Goal: Task Accomplishment & Management: Manage account settings

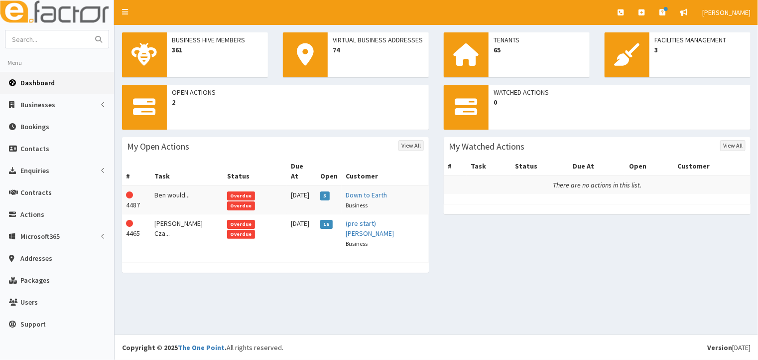
click at [252, 201] on span "Overdue" at bounding box center [241, 205] width 28 height 9
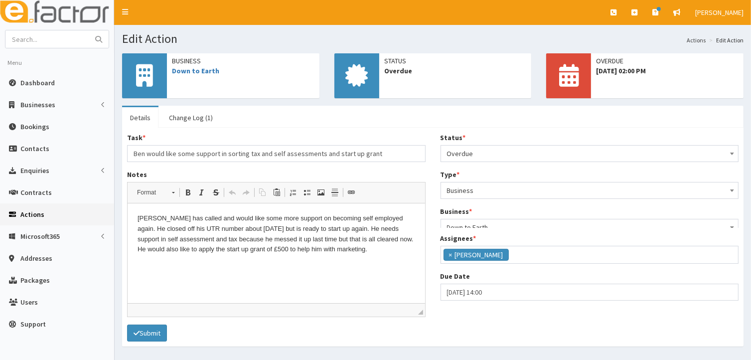
scroll to position [24, 0]
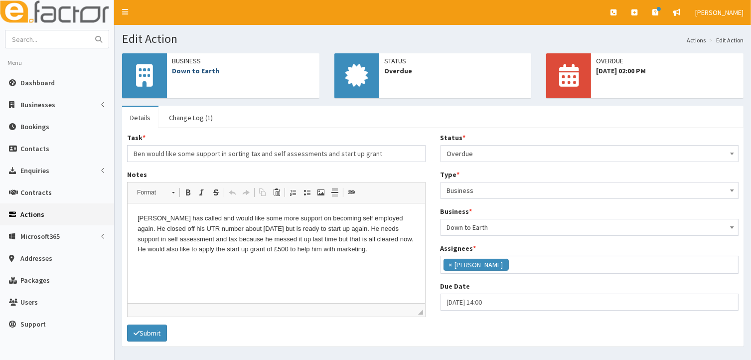
click at [204, 70] on link "Down to Earth" at bounding box center [195, 70] width 47 height 9
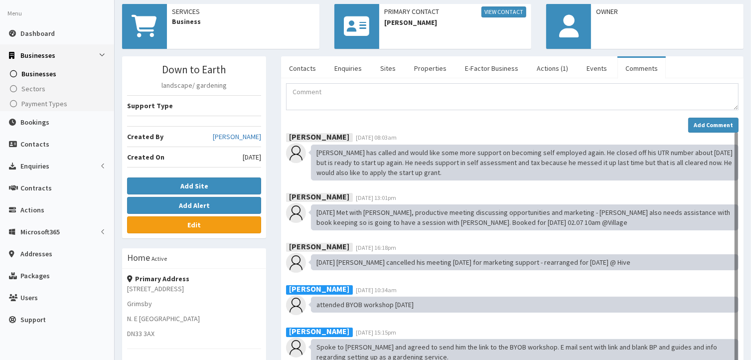
scroll to position [31, 0]
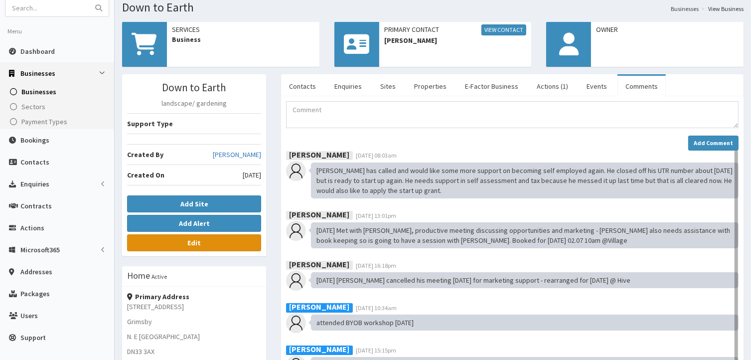
click at [204, 242] on link "Edit" at bounding box center [194, 242] width 134 height 17
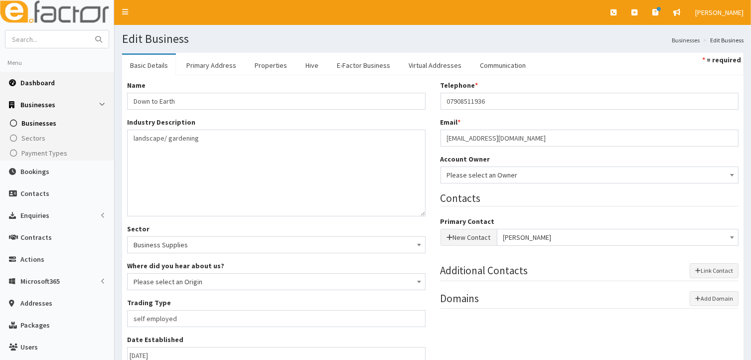
click at [24, 84] on span "Dashboard" at bounding box center [37, 82] width 34 height 9
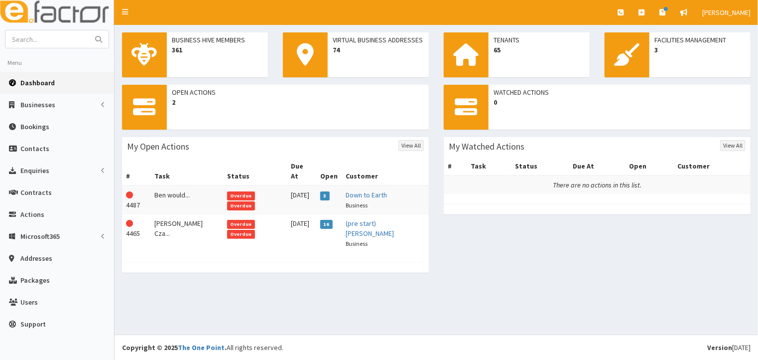
click at [227, 191] on span "Overdue" at bounding box center [241, 195] width 28 height 9
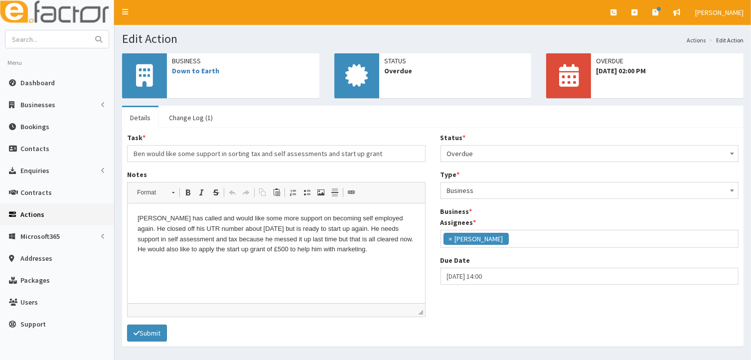
scroll to position [24, 0]
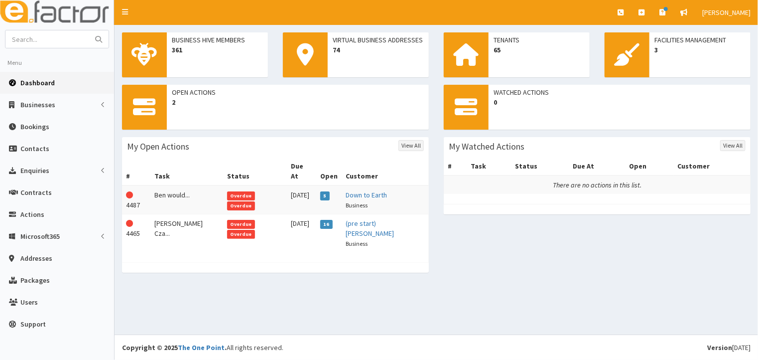
click at [253, 201] on span "Overdue" at bounding box center [241, 205] width 28 height 9
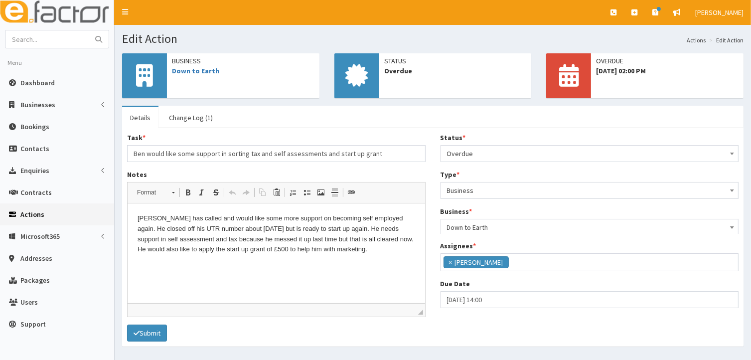
scroll to position [24, 0]
click at [731, 152] on b at bounding box center [732, 153] width 4 height 2
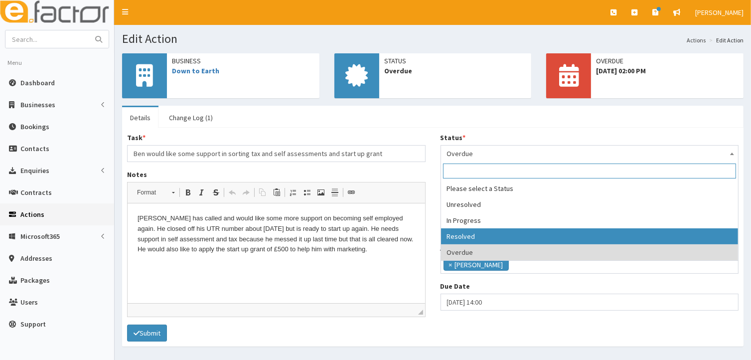
select select "3"
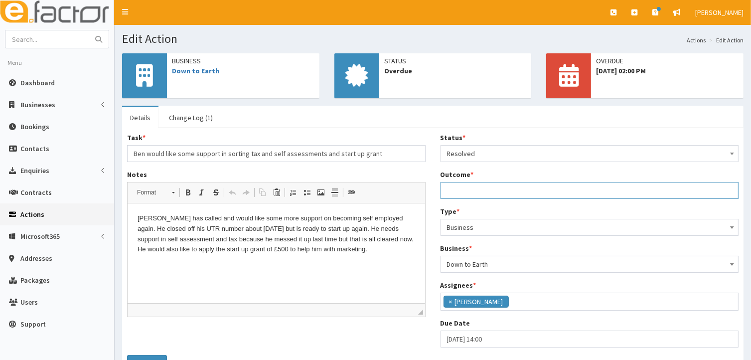
click at [456, 192] on input "Outcome *" at bounding box center [589, 190] width 298 height 17
click at [443, 186] on input "email sent to Ben and I will re contact him when I return off leave on the 15th…" at bounding box center [589, 190] width 298 height 17
drag, startPoint x: 446, startPoint y: 191, endPoint x: 725, endPoint y: 190, distance: 279.4
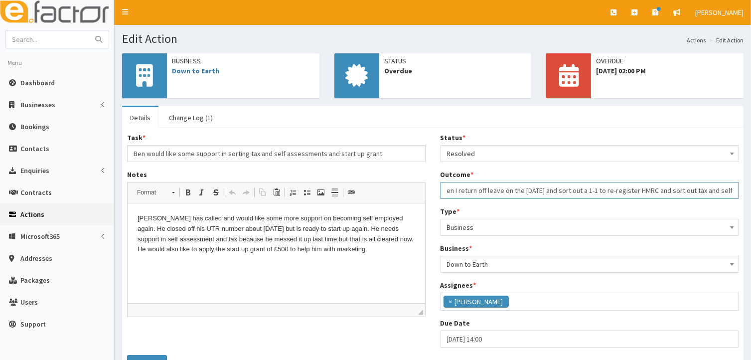
click at [725, 190] on input "email sent to Ben and I will re contact him when I return off leave on the 15th…" at bounding box center [589, 190] width 298 height 17
type input "email sent to Ben and I will re contact him when I return off leave on the 15th…"
drag, startPoint x: 726, startPoint y: 187, endPoint x: 551, endPoint y: 316, distance: 217.7
click at [551, 316] on div "Status * Please select a Status Unresolved In Progress Resolved Overdue Resolve…" at bounding box center [589, 243] width 313 height 222
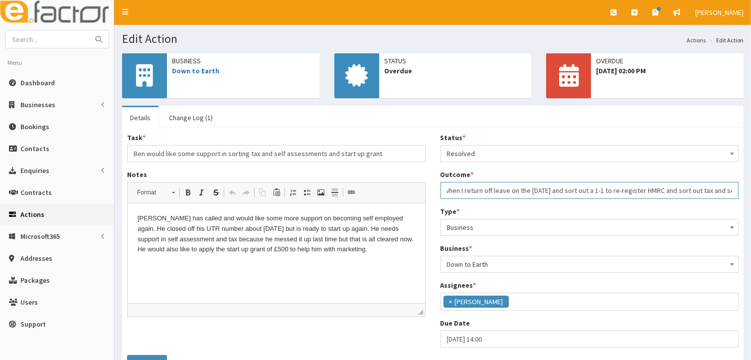
scroll to position [0, 169]
drag, startPoint x: 445, startPoint y: 188, endPoint x: 733, endPoint y: 186, distance: 287.9
click at [733, 186] on input "email sent to Ben and I will re contact him when I return off leave on the 15th…" at bounding box center [589, 190] width 298 height 17
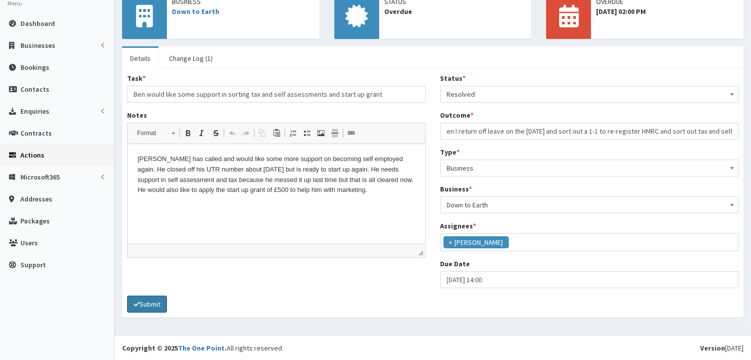
scroll to position [0, 0]
click at [151, 305] on button "Submit" at bounding box center [147, 303] width 40 height 17
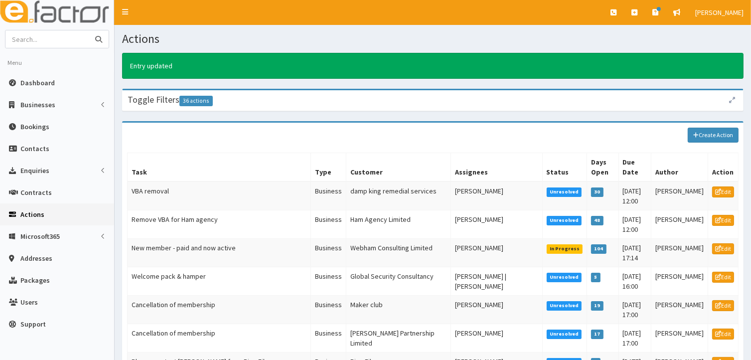
click at [34, 35] on input "text" at bounding box center [47, 38] width 84 height 17
type input "Down to Earth"
click at [103, 41] on button "submit" at bounding box center [99, 38] width 20 height 17
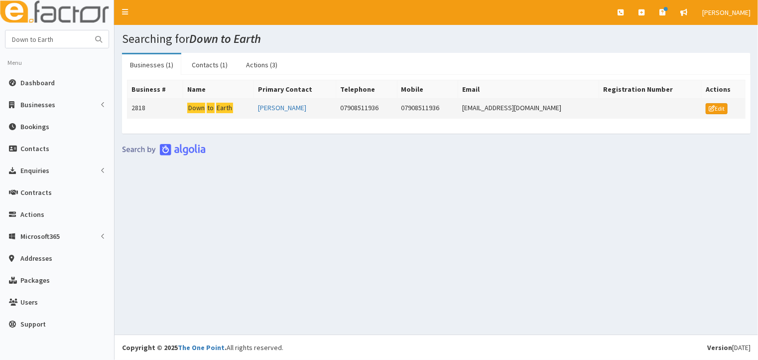
click at [194, 104] on mark "Down" at bounding box center [196, 108] width 18 height 10
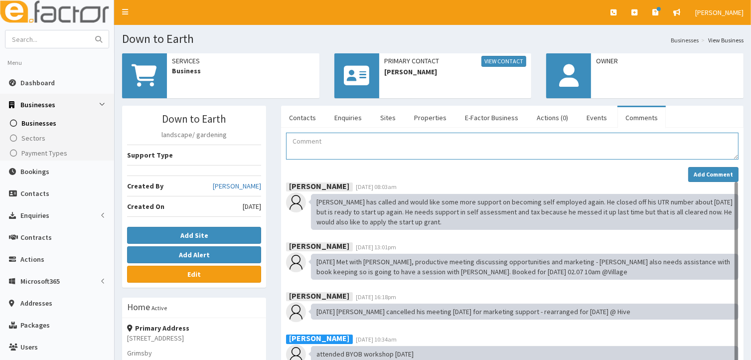
click at [289, 142] on textarea "Comment" at bounding box center [512, 145] width 452 height 27
paste textarea "email sent to Ben and I will re contact him when I return off leave on the 15th…"
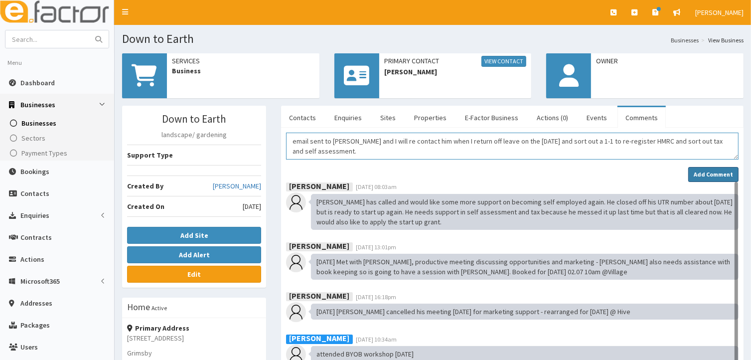
type textarea "email sent to Ben and I will re contact him when I return off leave on the 15th…"
click at [700, 176] on strong "Add Comment" at bounding box center [712, 173] width 39 height 7
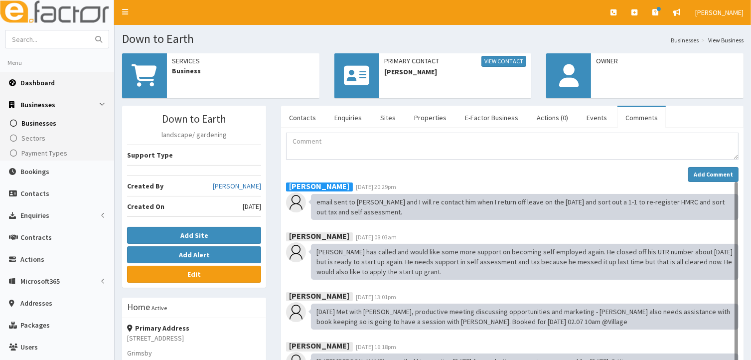
click at [42, 82] on span "Dashboard" at bounding box center [37, 82] width 34 height 9
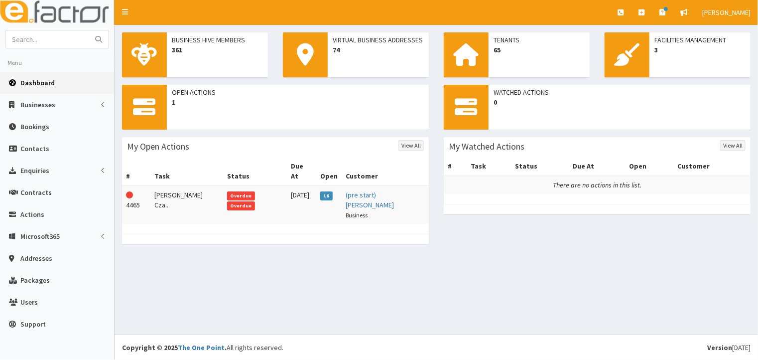
click at [228, 191] on span "Overdue" at bounding box center [241, 195] width 28 height 9
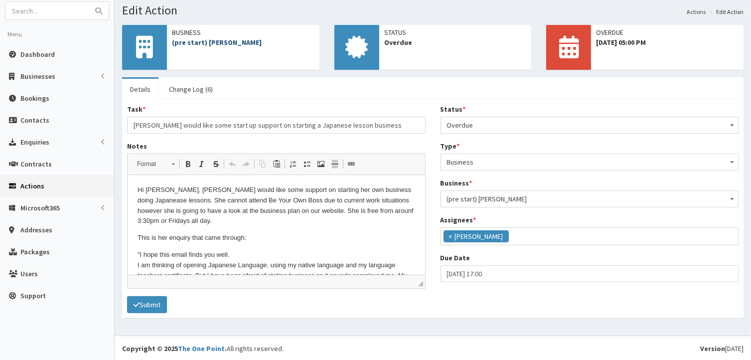
click at [218, 44] on link "(pre start) [PERSON_NAME]" at bounding box center [217, 42] width 90 height 9
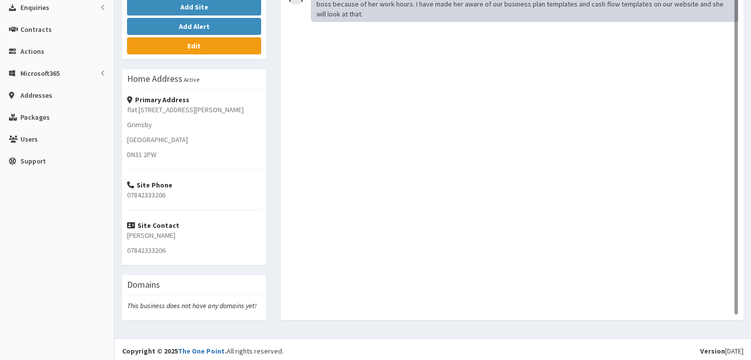
scroll to position [210, 0]
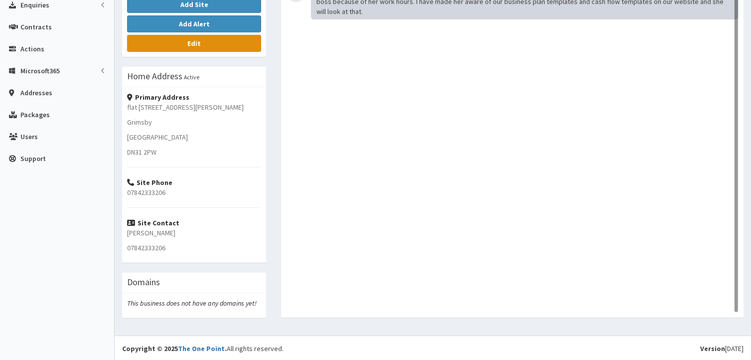
click at [199, 39] on b "Edit" at bounding box center [193, 43] width 13 height 9
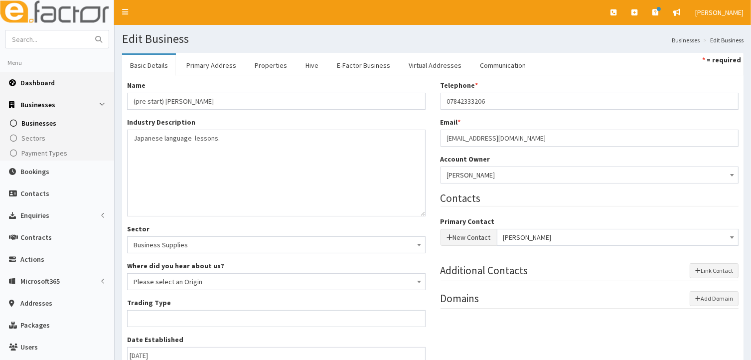
click at [38, 82] on span "Dashboard" at bounding box center [37, 82] width 34 height 9
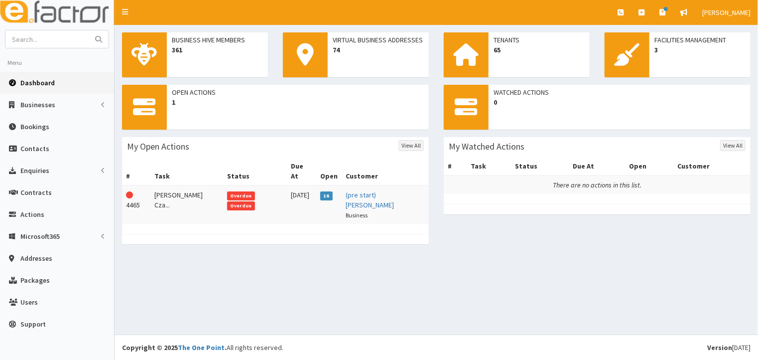
click at [227, 191] on span "Overdue" at bounding box center [241, 195] width 28 height 9
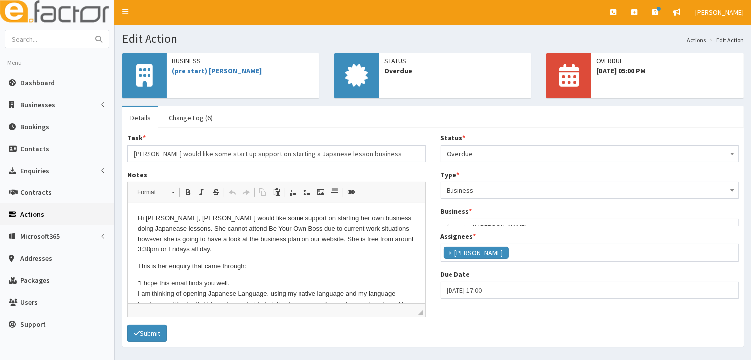
scroll to position [24, 0]
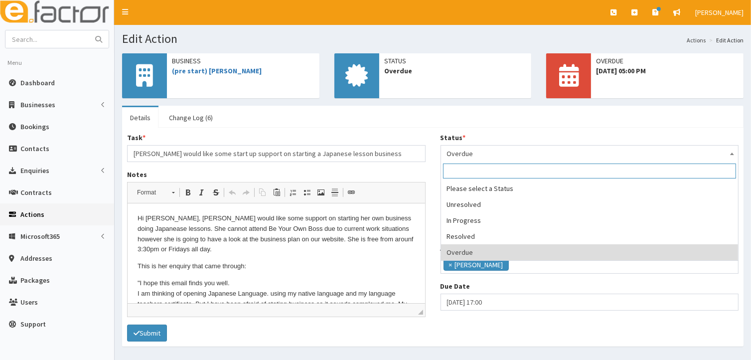
click at [734, 154] on span at bounding box center [732, 152] width 10 height 14
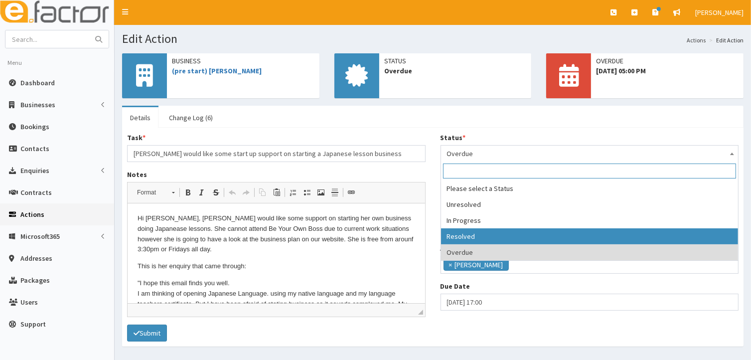
select select "3"
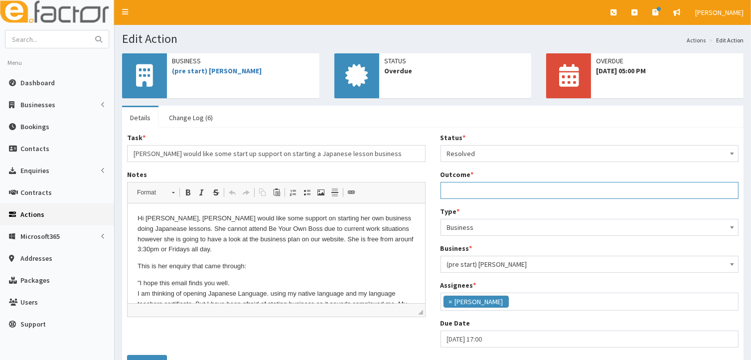
click at [452, 188] on input "Outcome *" at bounding box center [589, 190] width 298 height 17
click at [446, 187] on input "email sent advising I will get back to her and arrrange a 1-1 on my return from…" at bounding box center [589, 190] width 298 height 17
click at [579, 190] on input "email sent advising I will get back to her and arrrange a 1-1 on my return from…" at bounding box center [589, 190] width 298 height 17
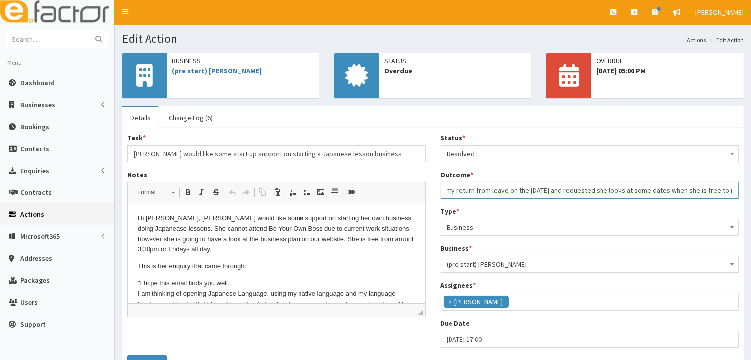
scroll to position [0, 198]
drag, startPoint x: 446, startPoint y: 189, endPoint x: 733, endPoint y: 189, distance: 287.4
click at [733, 188] on input "email sent advising I will get back to her and arrange a 1-1 on my return from …" at bounding box center [589, 190] width 298 height 17
type input "email sent advising I will get back to her and arrange a 1-1 on my return from …"
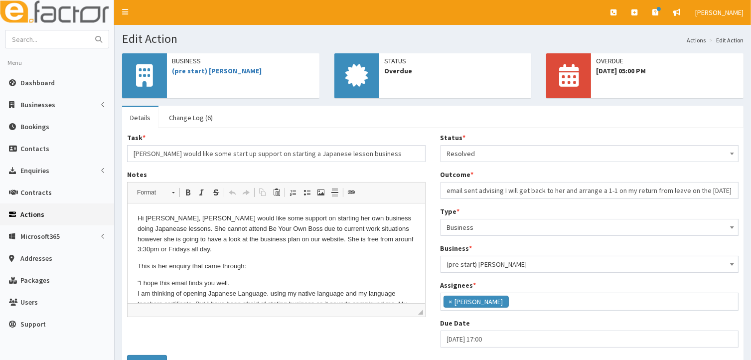
drag, startPoint x: 733, startPoint y: 180, endPoint x: 513, endPoint y: 206, distance: 221.7
click at [513, 206] on div "Status * Please select a Status Unresolved In Progress Resolved Overdue Resolve…" at bounding box center [589, 243] width 313 height 222
drag, startPoint x: 446, startPoint y: 188, endPoint x: 735, endPoint y: 193, distance: 288.9
click at [735, 193] on input "email sent advising I will get back to her and arrange a 1-1 on my return from …" at bounding box center [589, 190] width 298 height 17
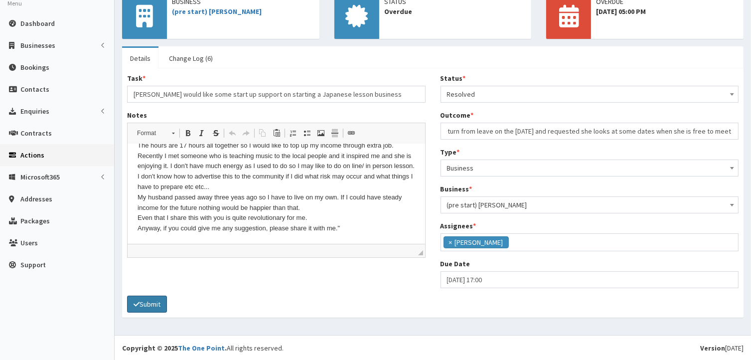
scroll to position [0, 0]
click at [151, 305] on button "Submit" at bounding box center [147, 303] width 40 height 17
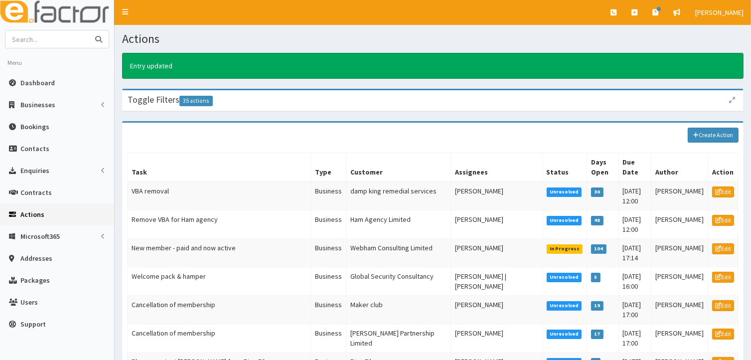
click at [36, 40] on input "text" at bounding box center [47, 38] width 84 height 17
type input "[PERSON_NAME]"
click at [99, 40] on icon "submit" at bounding box center [98, 39] width 7 height 7
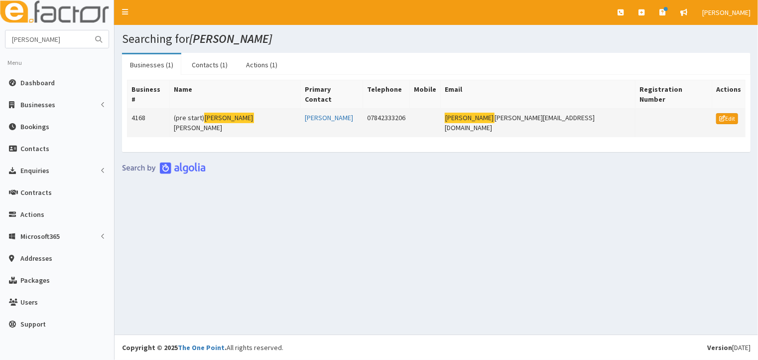
click at [195, 109] on td "(pre start) [PERSON_NAME]" at bounding box center [235, 123] width 131 height 28
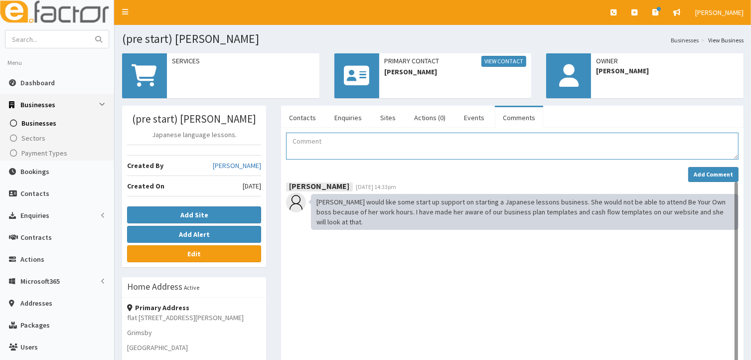
click at [287, 137] on textarea "Comment" at bounding box center [512, 145] width 452 height 27
paste textarea "email sent advising I will get back to her and arrange a 1-1 on my return from …"
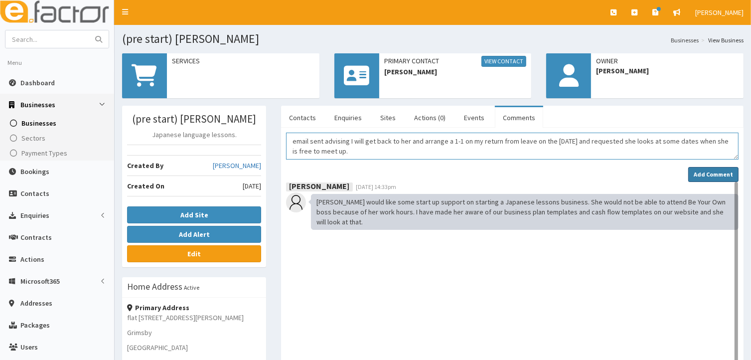
type textarea "email sent advising I will get back to her and arrange a 1-1 on my return from …"
click at [705, 175] on strong "Add Comment" at bounding box center [712, 173] width 39 height 7
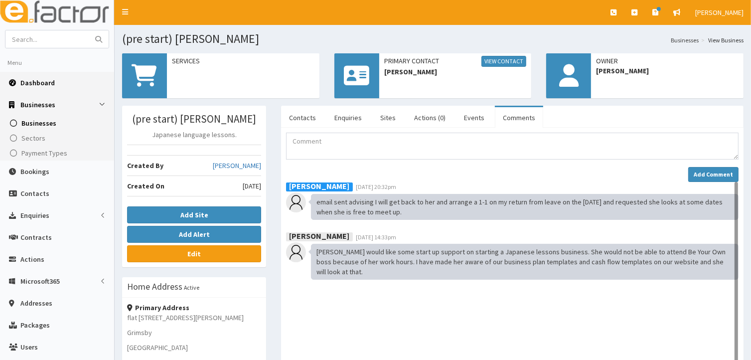
click at [40, 82] on span "Dashboard" at bounding box center [37, 82] width 34 height 9
